Goal: Task Accomplishment & Management: Use online tool/utility

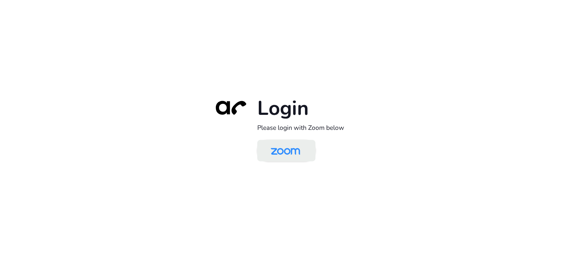
click at [285, 157] on div "Login Please login with Zoom below" at bounding box center [293, 140] width 171 height 88
click at [285, 154] on img at bounding box center [285, 151] width 42 height 20
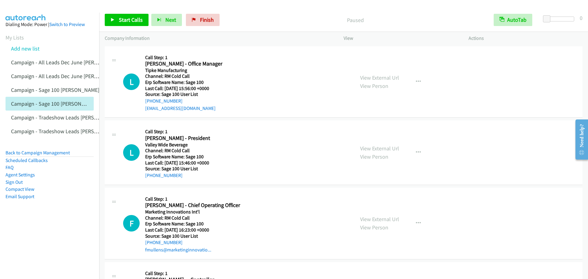
drag, startPoint x: 137, startPoint y: 12, endPoint x: 139, endPoint y: 18, distance: 6.2
click at [138, 15] on div "Start Calls Pause Next Finish Paused AutoTab AutoTab 0" at bounding box center [343, 20] width 489 height 24
click at [139, 18] on span "Start Calls" at bounding box center [131, 19] width 24 height 7
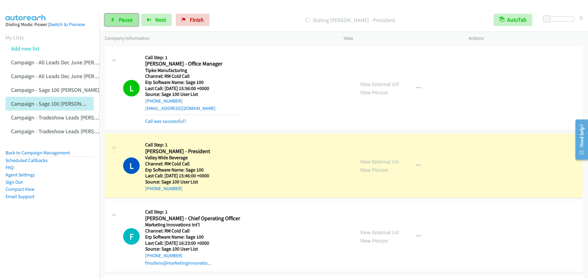
click at [130, 23] on span "Pause" at bounding box center [126, 19] width 14 height 7
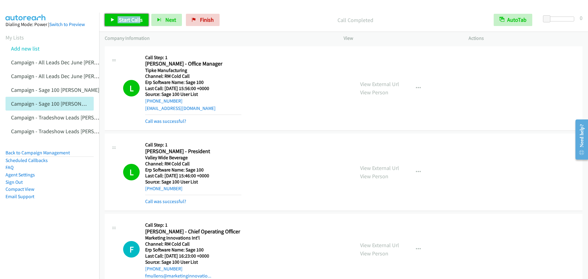
click at [116, 23] on link "Start Calls" at bounding box center [127, 20] width 44 height 12
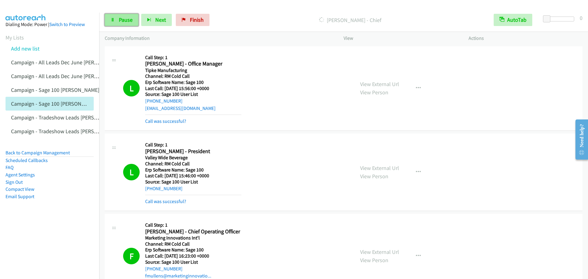
click at [125, 20] on span "Pause" at bounding box center [126, 19] width 14 height 7
click at [136, 20] on span "Start Calls" at bounding box center [131, 19] width 24 height 7
click at [120, 20] on span "Pause" at bounding box center [126, 19] width 14 height 7
click at [119, 16] on span "Start Calls" at bounding box center [131, 19] width 24 height 7
drag, startPoint x: 186, startPoint y: 33, endPoint x: 162, endPoint y: 21, distance: 26.4
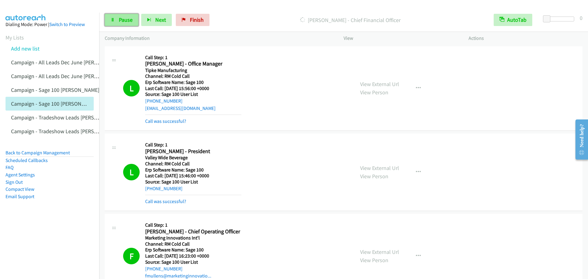
drag, startPoint x: 162, startPoint y: 21, endPoint x: 126, endPoint y: 15, distance: 36.6
click at [126, 15] on link "Pause" at bounding box center [122, 20] width 34 height 12
click at [130, 15] on link "Start Calls" at bounding box center [127, 20] width 44 height 12
drag, startPoint x: 118, startPoint y: 19, endPoint x: 106, endPoint y: 29, distance: 15.7
click at [119, 19] on span "Pause" at bounding box center [126, 19] width 14 height 7
